Goal: Register for event/course

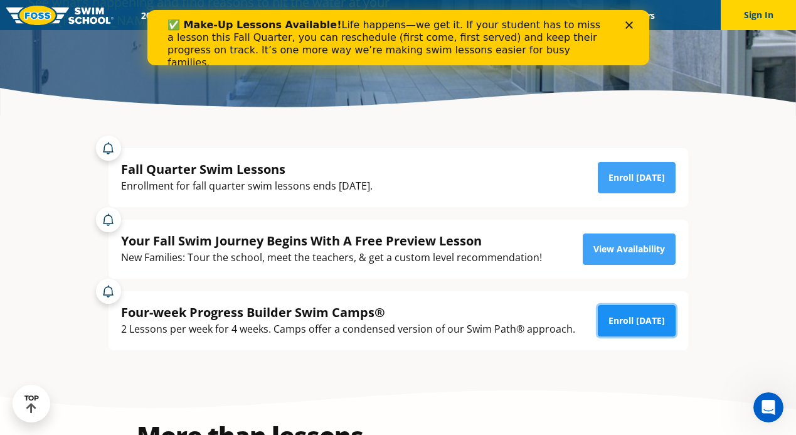
click at [639, 325] on link "Enroll Today" at bounding box center [637, 320] width 78 height 31
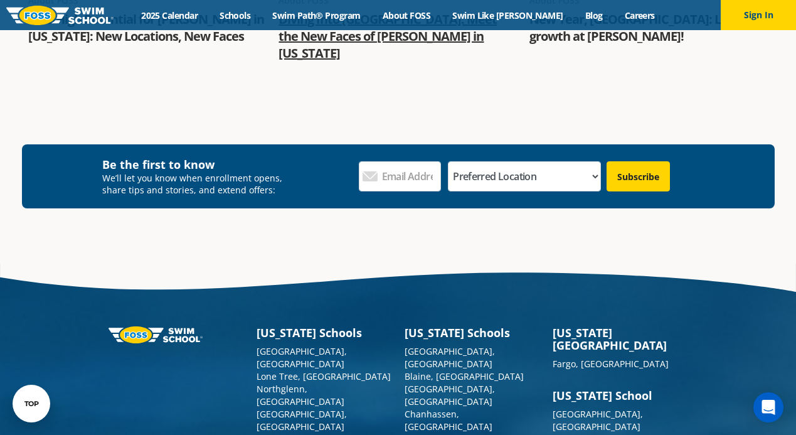
scroll to position [1694, 0]
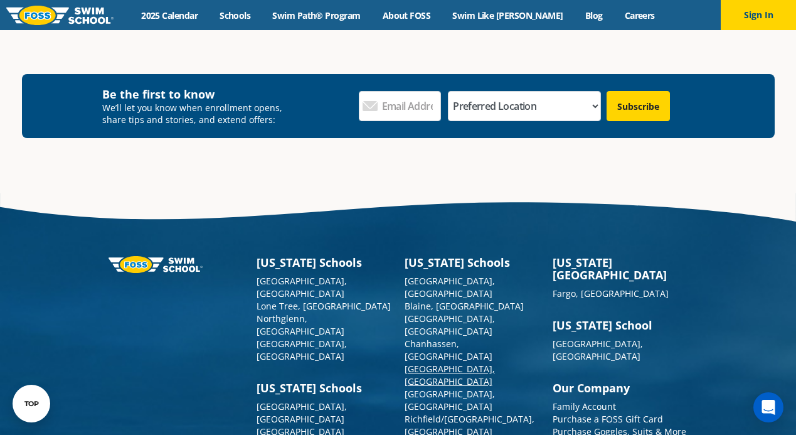
click at [432, 363] on link "[GEOGRAPHIC_DATA], [GEOGRAPHIC_DATA]" at bounding box center [450, 375] width 90 height 24
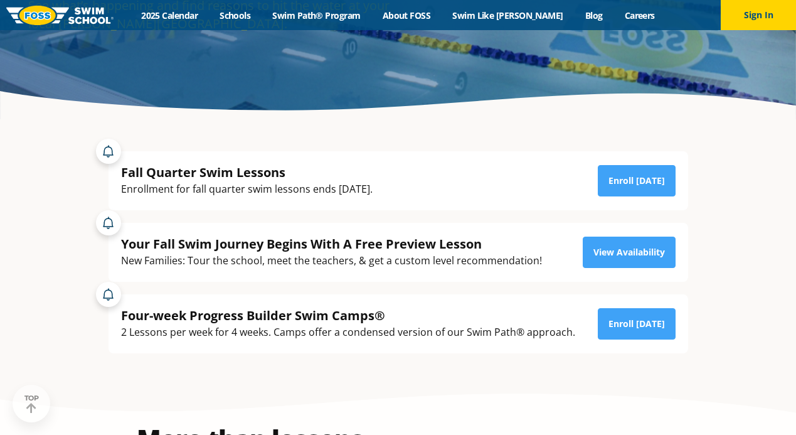
scroll to position [188, 0]
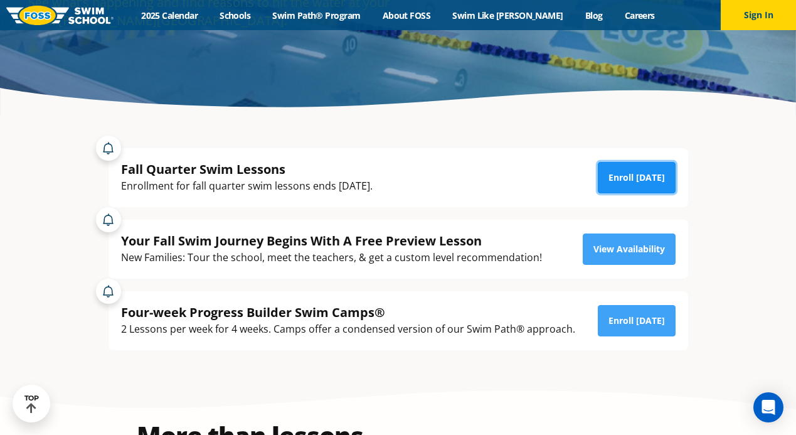
click at [628, 185] on link "Enroll Today" at bounding box center [637, 177] width 78 height 31
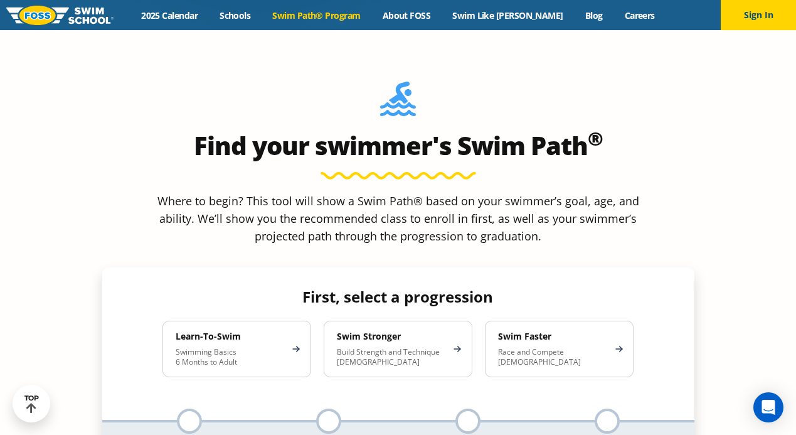
scroll to position [1129, 0]
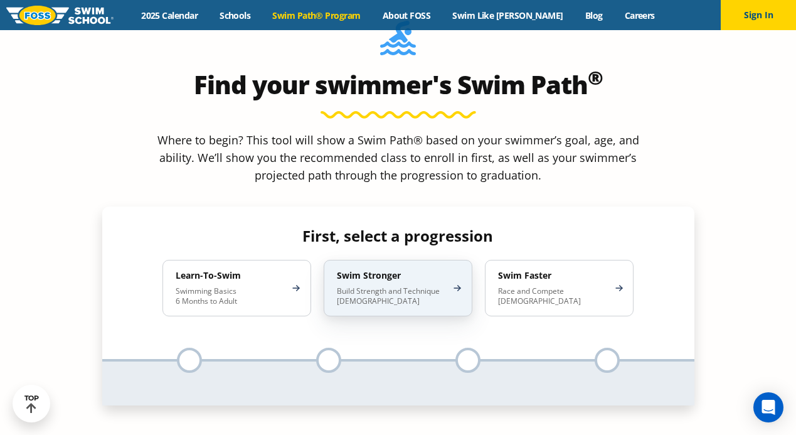
click at [381, 286] on p "Build Strength and Technique [DEMOGRAPHIC_DATA]" at bounding box center [392, 296] width 110 height 20
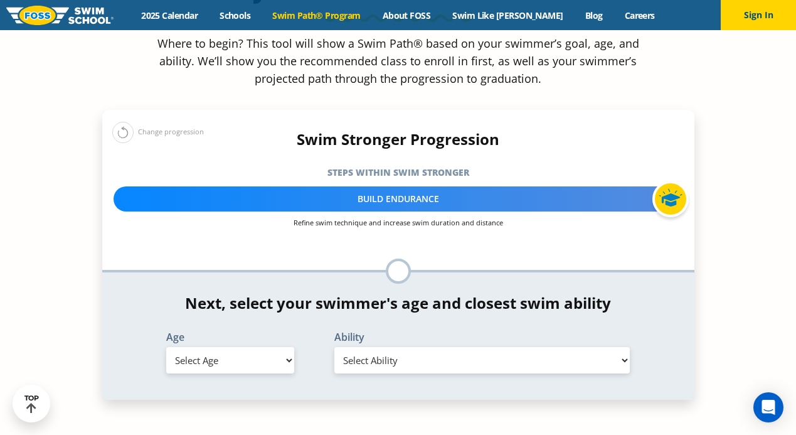
scroll to position [1255, 0]
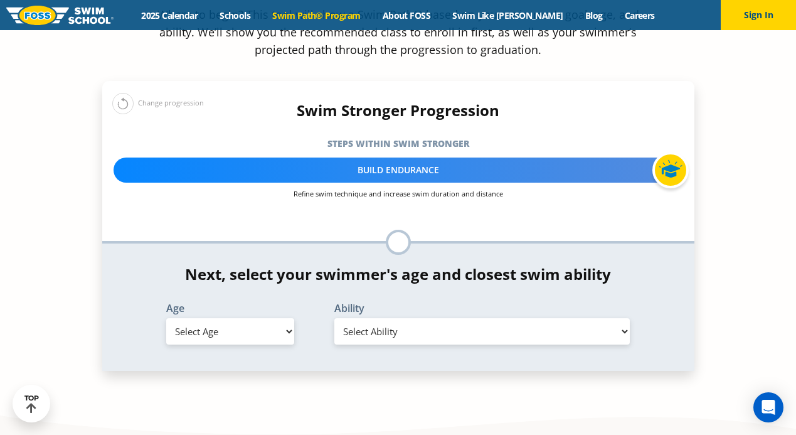
click at [284, 318] on select "Select Age 6 months - 1 year 1 year 2 years 3 years 4 years 5 years 6 years 7 y…" at bounding box center [230, 331] width 128 height 26
select select "5-years"
click at [166, 318] on select "Select Age 6 months - 1 year 1 year 2 years 3 years 4 years 5 years 6 years 7 y…" at bounding box center [230, 331] width 128 height 26
click at [466, 318] on select "Select Ability First in-water experience When in the water, reliant on a life j…" at bounding box center [482, 331] width 296 height 26
select select "5-years-when-in-the-water-reliant-on-a-life-jacket-or-floatation-device"
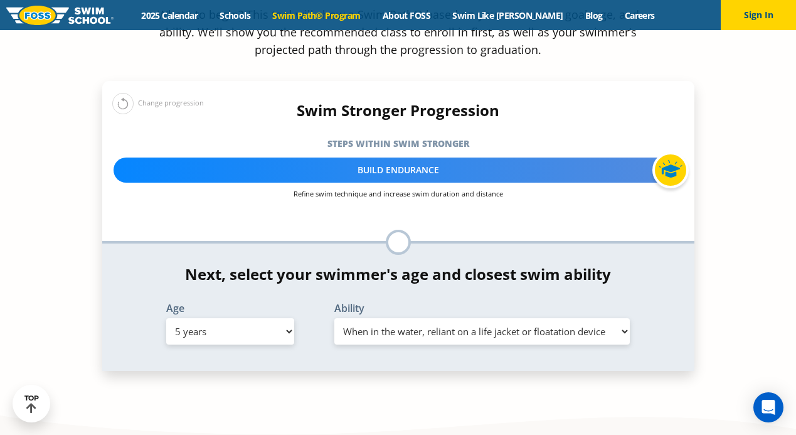
click at [334, 318] on select "Select Ability First in-water experience When in the water, reliant on a life j…" at bounding box center [482, 331] width 296 height 26
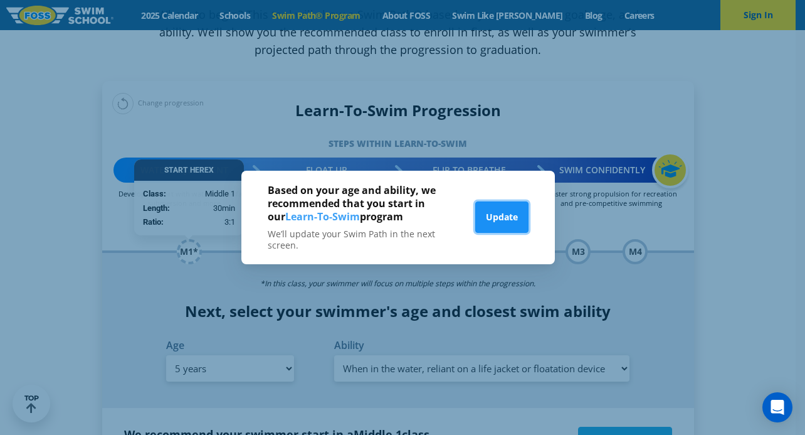
click at [503, 222] on button "Update" at bounding box center [501, 216] width 53 height 31
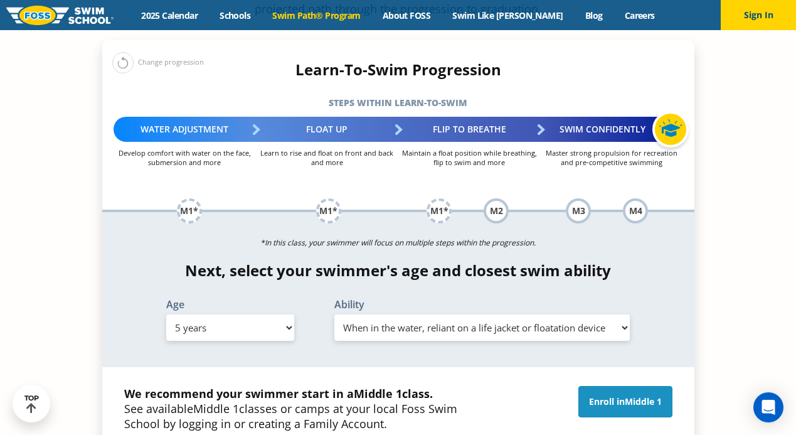
scroll to position [1317, 0]
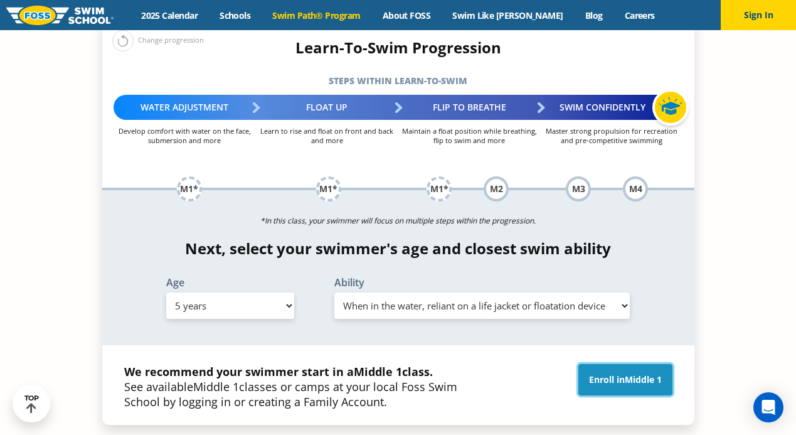
click at [619, 364] on link "Enroll in Middle 1" at bounding box center [625, 379] width 94 height 31
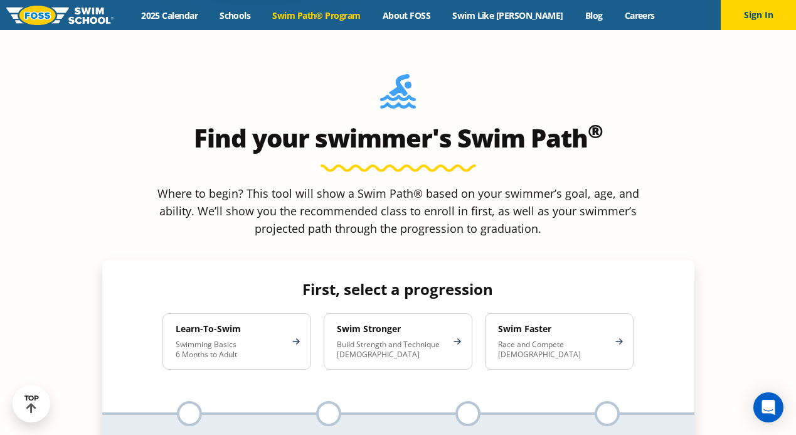
scroll to position [1192, 0]
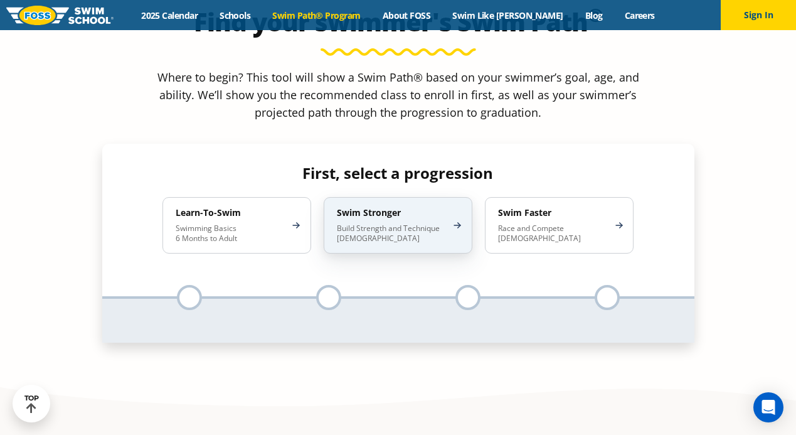
click at [403, 223] on p "Build Strength and Technique 5-13 Years Old" at bounding box center [392, 233] width 110 height 20
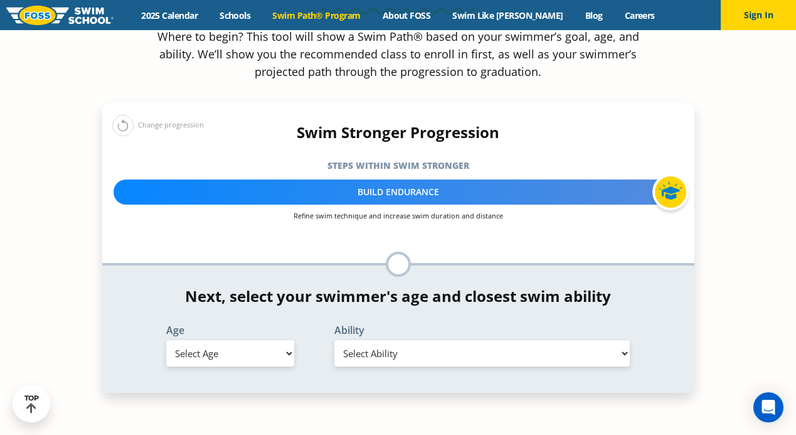
scroll to position [1255, 0]
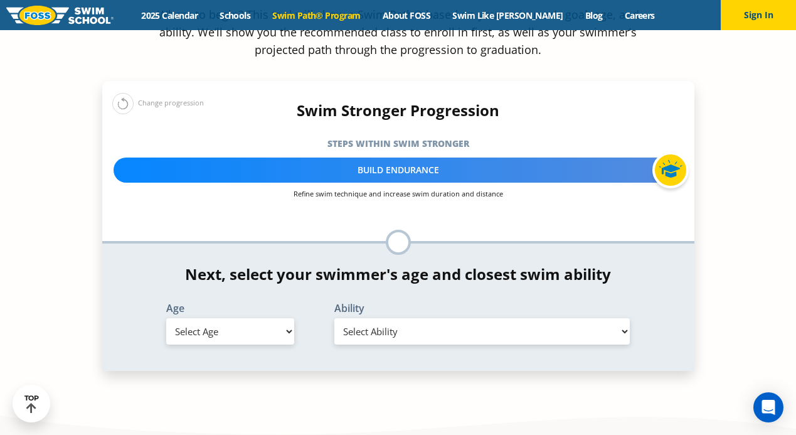
click at [284, 318] on select "Select Age 6 months - 1 year 1 year 2 years 3 years 4 years 5 years 6 years 7 y…" at bounding box center [230, 331] width 128 height 26
select select "5-years"
click at [166, 318] on select "Select Age 6 months - 1 year 1 year 2 years 3 years 4 years 5 years 6 years 7 y…" at bounding box center [230, 331] width 128 height 26
click at [476, 318] on select "Select Ability First in-water experience When in the water, reliant on a life j…" at bounding box center [482, 331] width 296 height 26
select select "5-years-when-in-the-water-reliant-on-a-life-jacket-or-floatation-device"
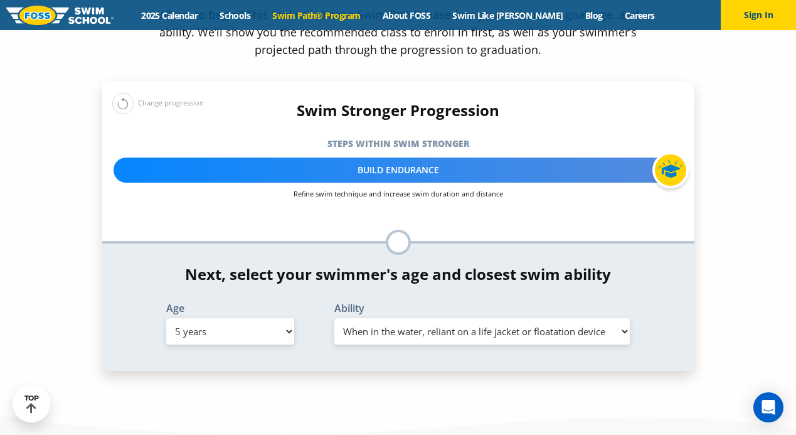
click at [334, 318] on select "Select Ability First in-water experience When in the water, reliant on a life j…" at bounding box center [482, 331] width 296 height 26
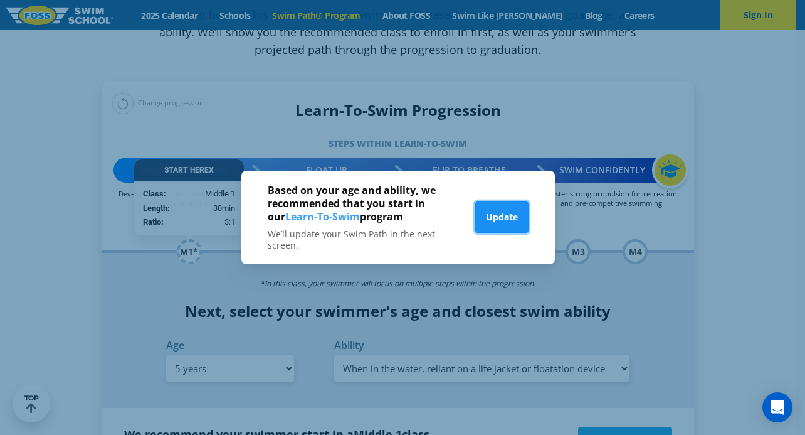
click at [491, 214] on button "Update" at bounding box center [501, 216] width 53 height 31
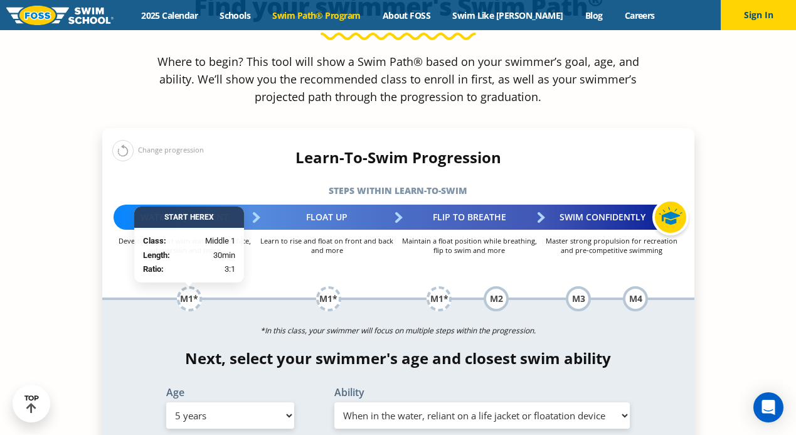
scroll to position [1192, 0]
